Goal: Check status

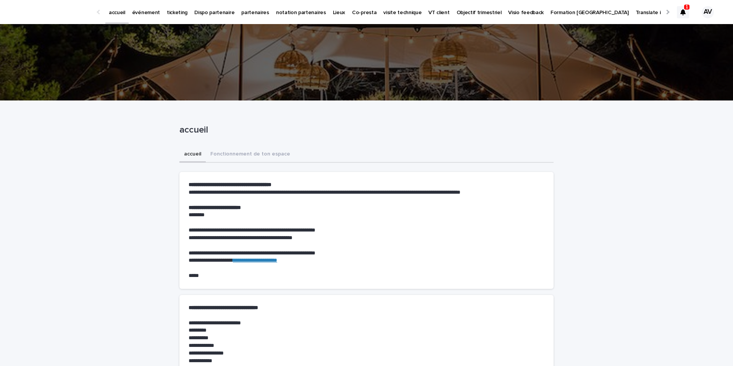
click at [686, 10] on div at bounding box center [683, 12] width 12 height 12
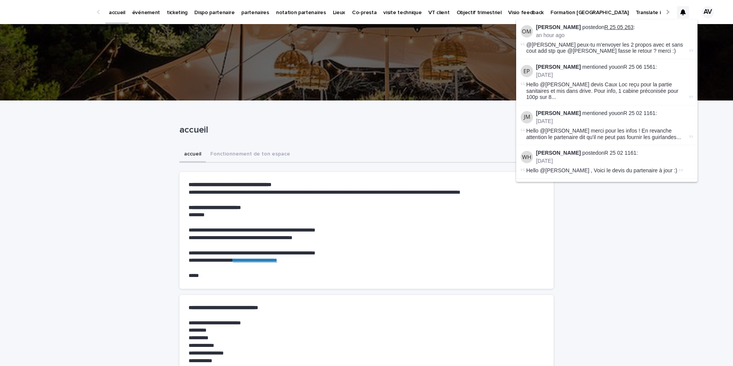
click at [620, 27] on link "R 25 05 263" at bounding box center [619, 27] width 29 height 6
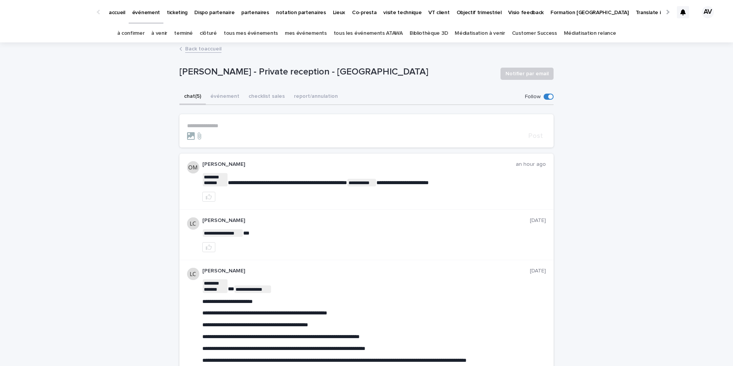
click at [681, 11] on icon at bounding box center [683, 12] width 5 height 6
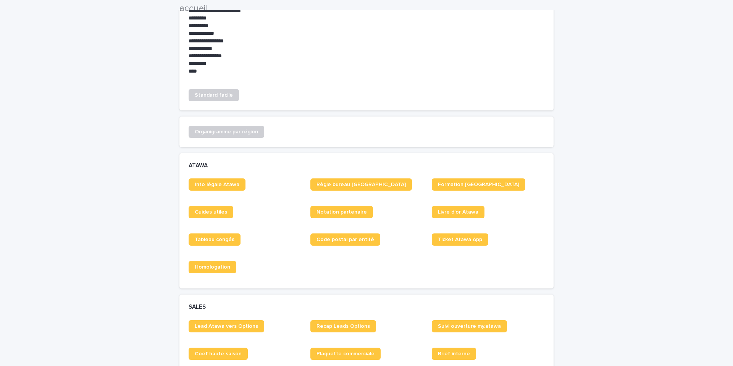
scroll to position [431, 0]
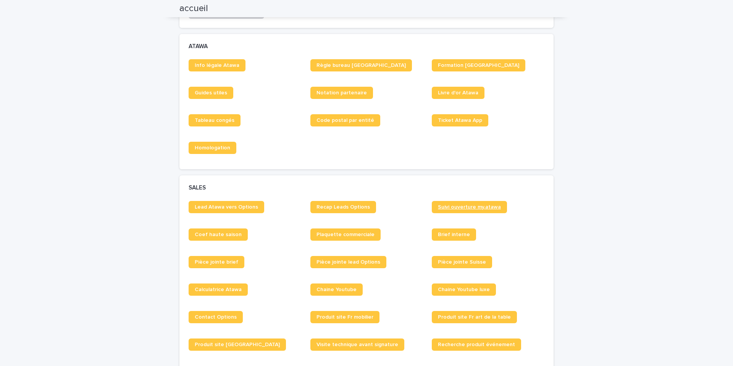
click at [447, 203] on link "Suivi ouverture my.atawa" at bounding box center [469, 207] width 75 height 12
